Goal: Check status

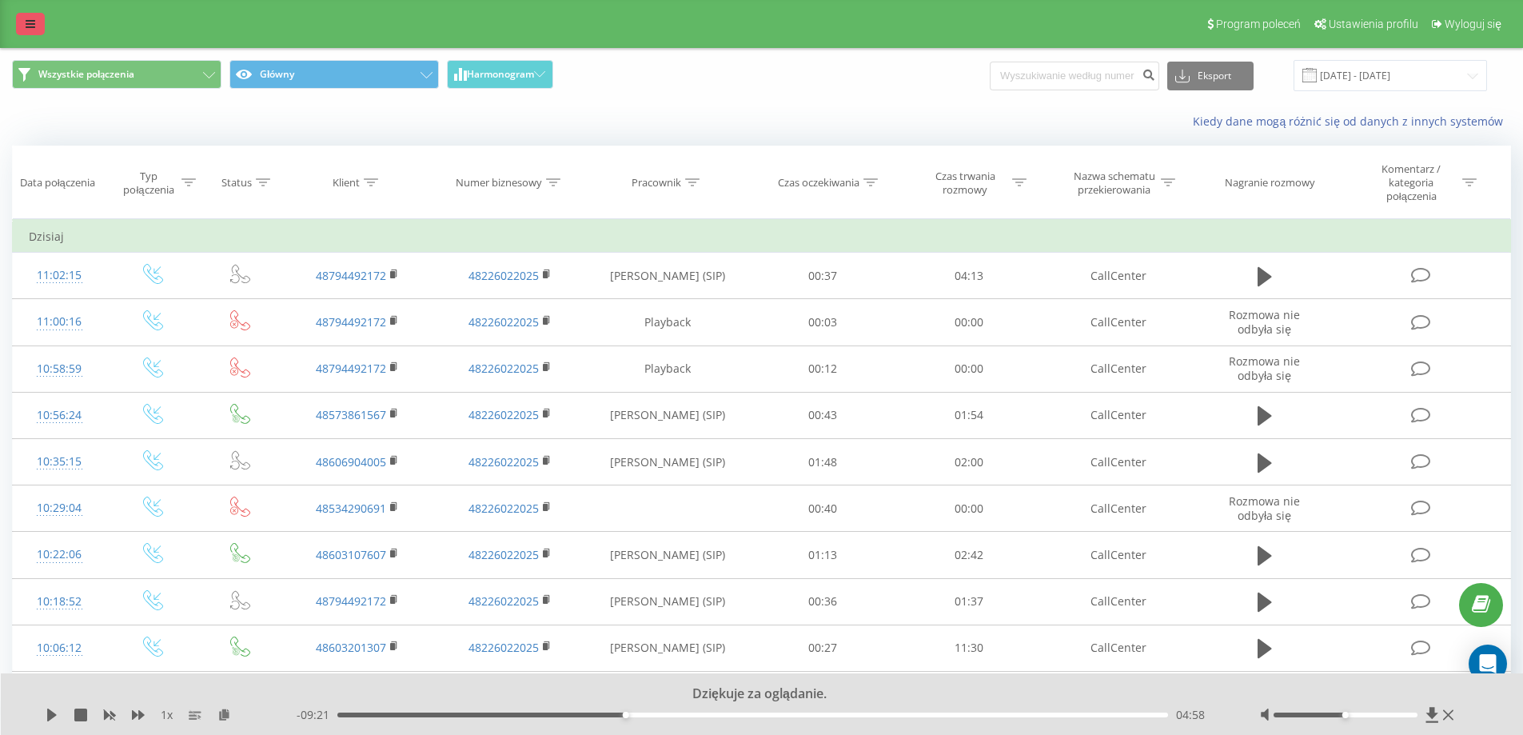
click at [34, 26] on icon at bounding box center [31, 23] width 10 height 11
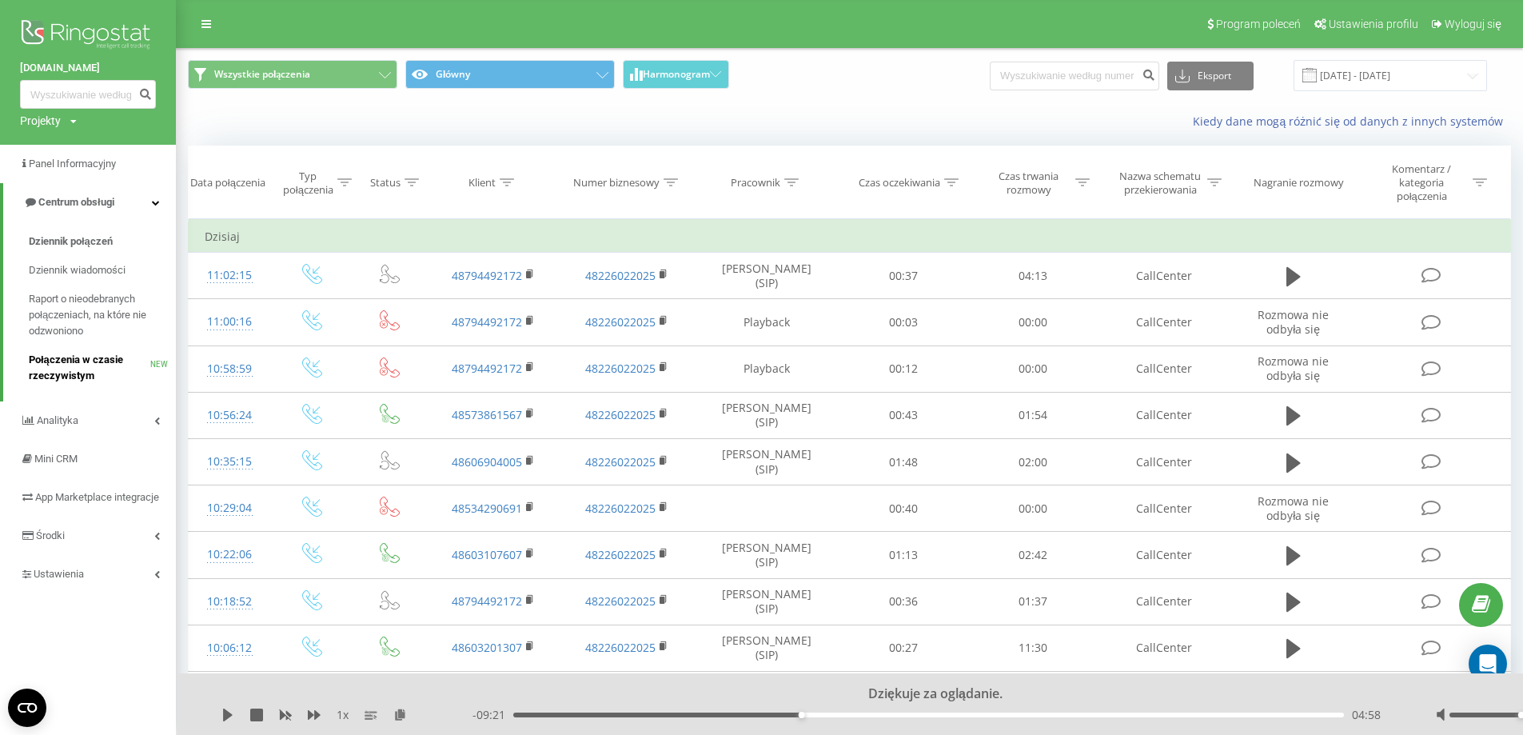
click at [82, 363] on span "Połączenia w czasie rzeczywistym" at bounding box center [90, 368] width 122 height 32
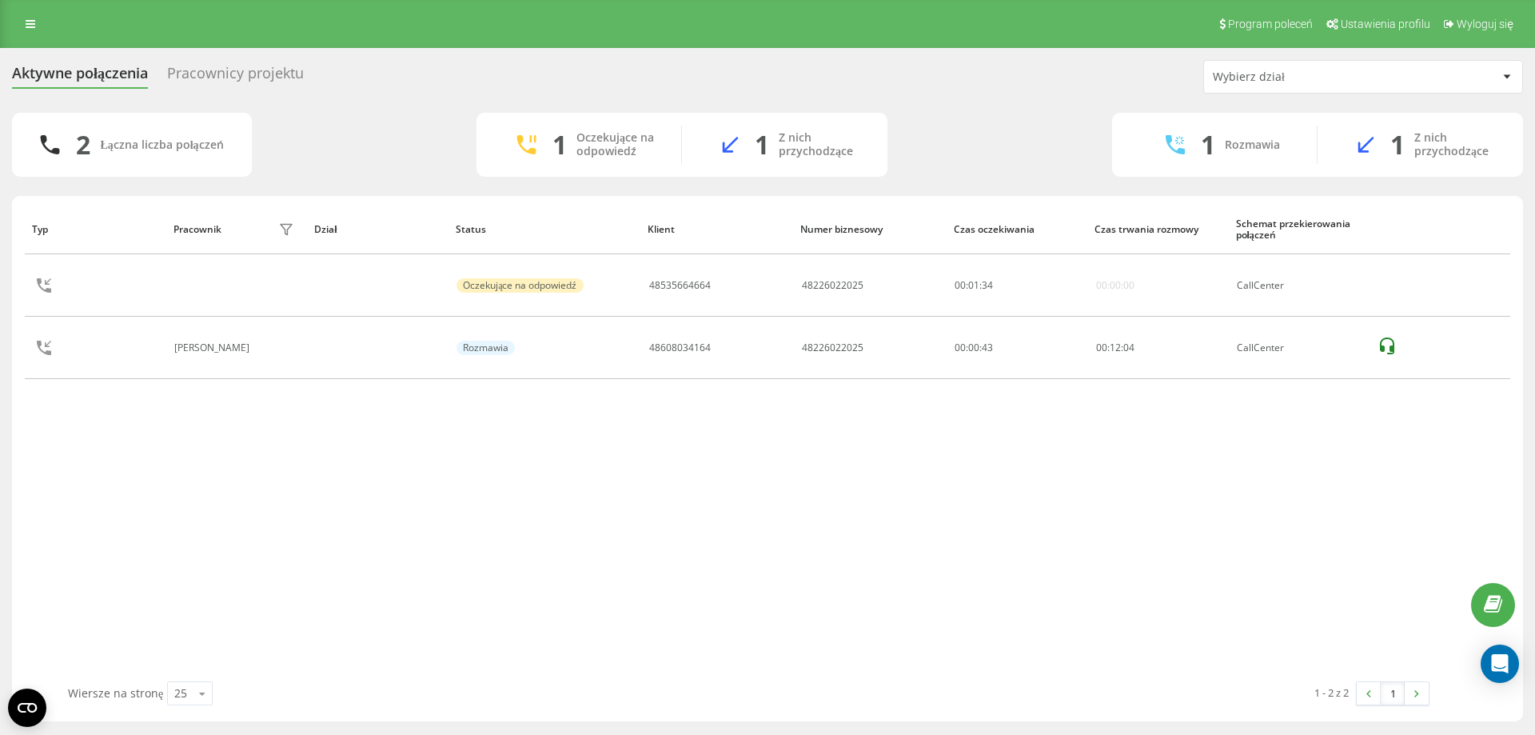
click at [63, 451] on div "Typ Pracownik filtra Dział Status Klient Numer biznesowy Czas oczekiwania Czas …" at bounding box center [768, 442] width 1486 height 477
click at [675, 453] on div "Typ Pracownik filtra Dział Status Klient Numer biznesowy Czas oczekiwania Czas …" at bounding box center [768, 442] width 1486 height 477
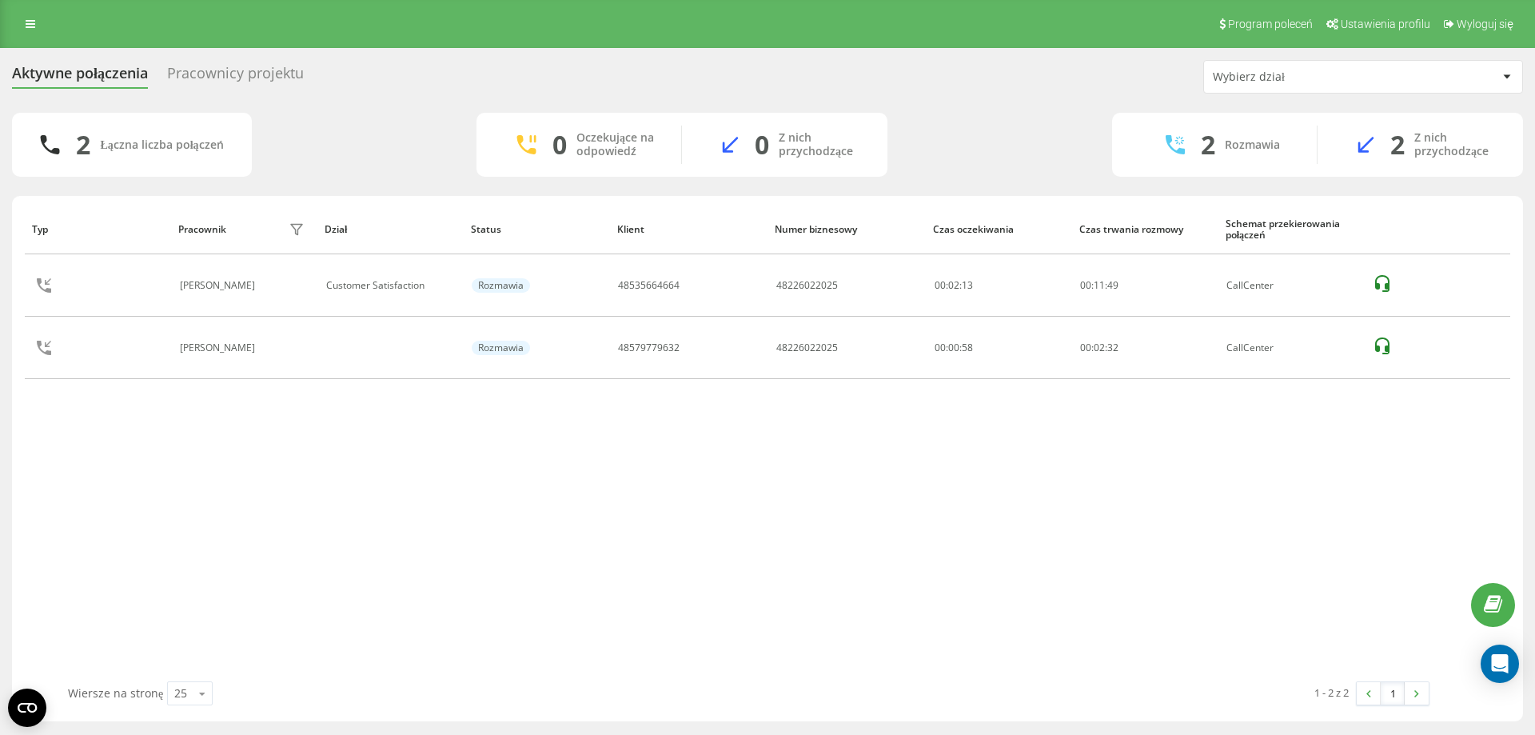
click at [145, 535] on div "Typ Pracownik filtra Dział Status Klient Numer biznesowy Czas oczekiwania Czas …" at bounding box center [768, 442] width 1486 height 477
